Goal: Task Accomplishment & Management: Manage account settings

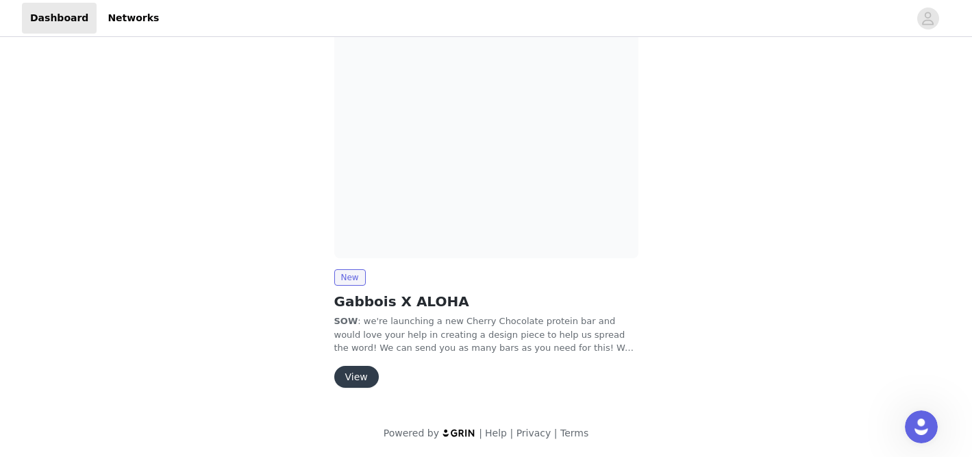
scroll to position [25, 0]
click at [363, 368] on button "View" at bounding box center [356, 378] width 45 height 22
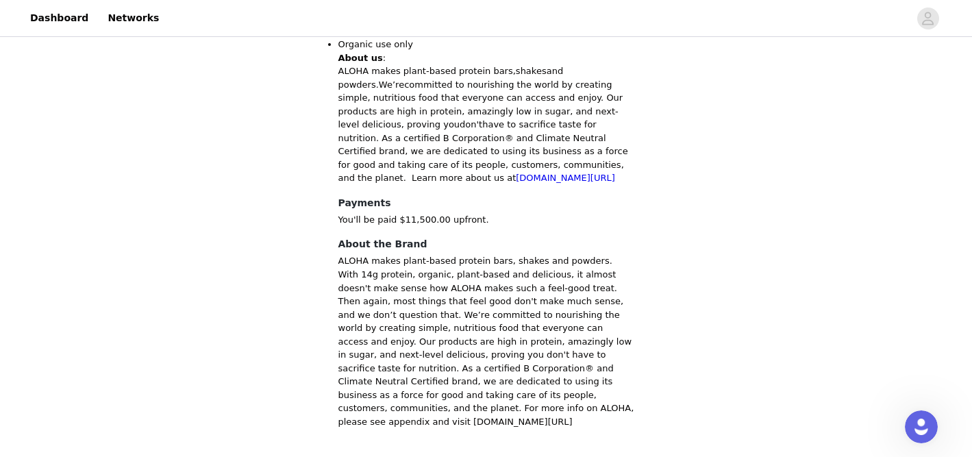
scroll to position [354, 0]
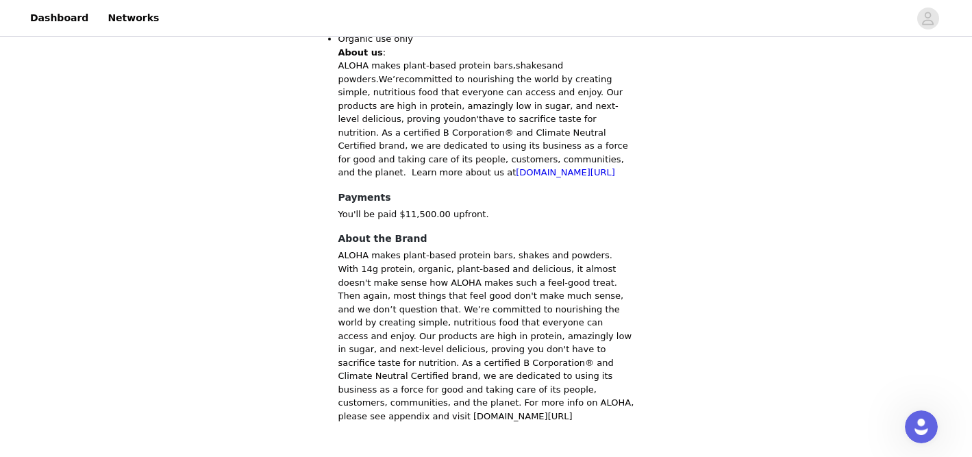
drag, startPoint x: 639, startPoint y: 389, endPoint x: 465, endPoint y: 364, distance: 175.9
click at [465, 364] on section "Back ALOHA (new) Gabbois X ALOHA Overview SOW : we're launching a new Cherry Ch…" at bounding box center [486, 73] width 329 height 753
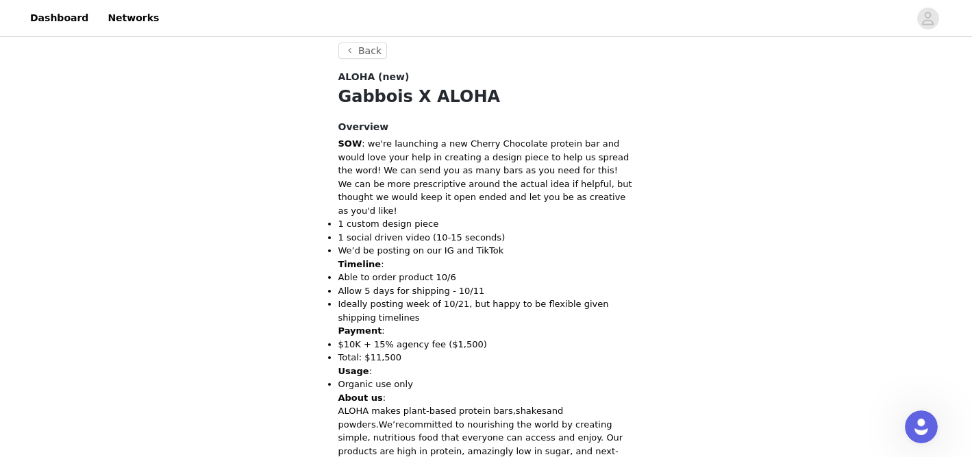
scroll to position [0, 0]
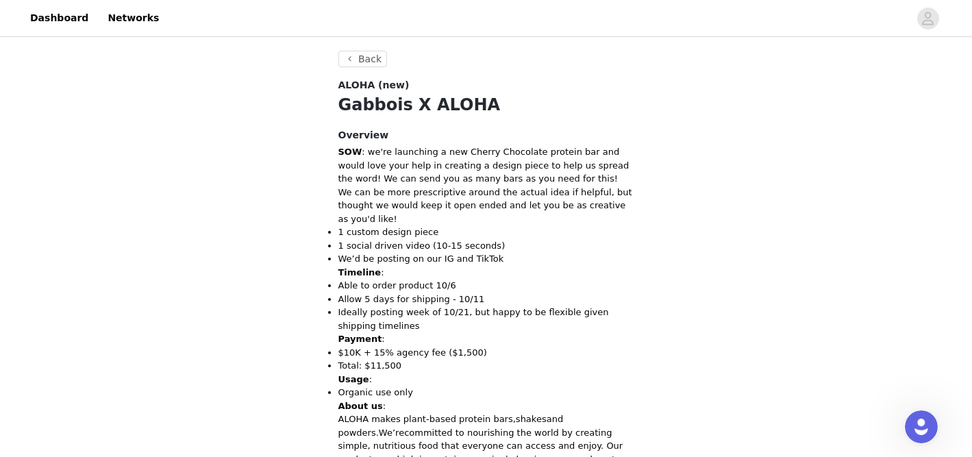
drag, startPoint x: 491, startPoint y: 206, endPoint x: 339, endPoint y: 107, distance: 182.3
click at [339, 107] on section "Back ALOHA (new) Gabbois X ALOHA Overview SOW : we're launching a new Cherry Ch…" at bounding box center [486, 427] width 329 height 753
copy section "Loremip D SITAM Consecte ADI : el'se doeiusmod t inc Utlabo Etdolorem aliquae a…"
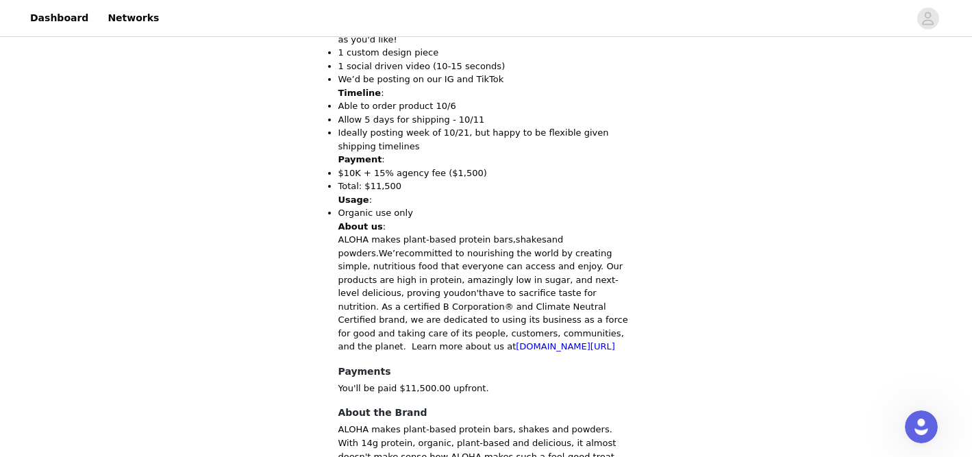
scroll to position [386, 0]
